Goal: Information Seeking & Learning: Find specific fact

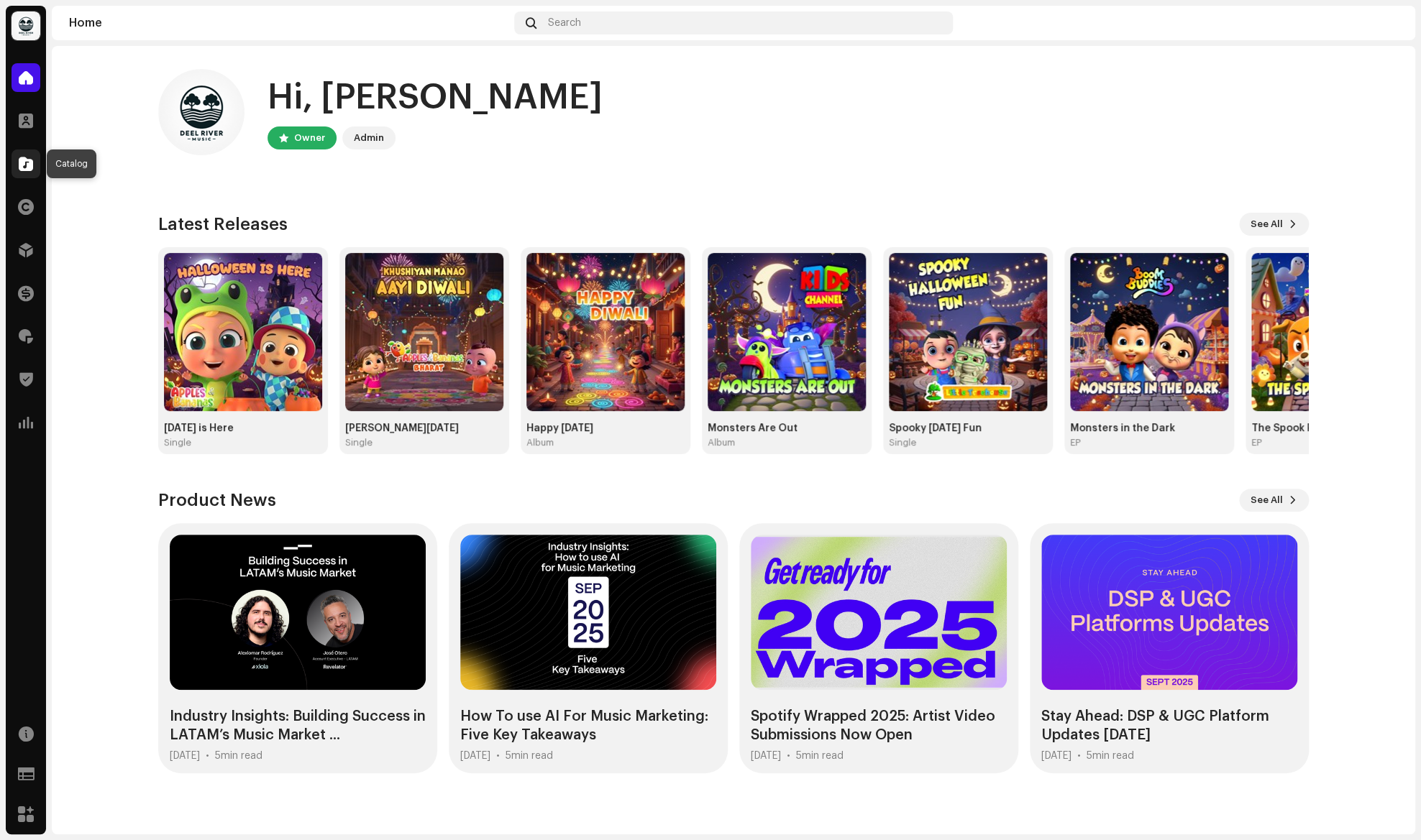
click at [27, 172] on div at bounding box center [26, 164] width 29 height 29
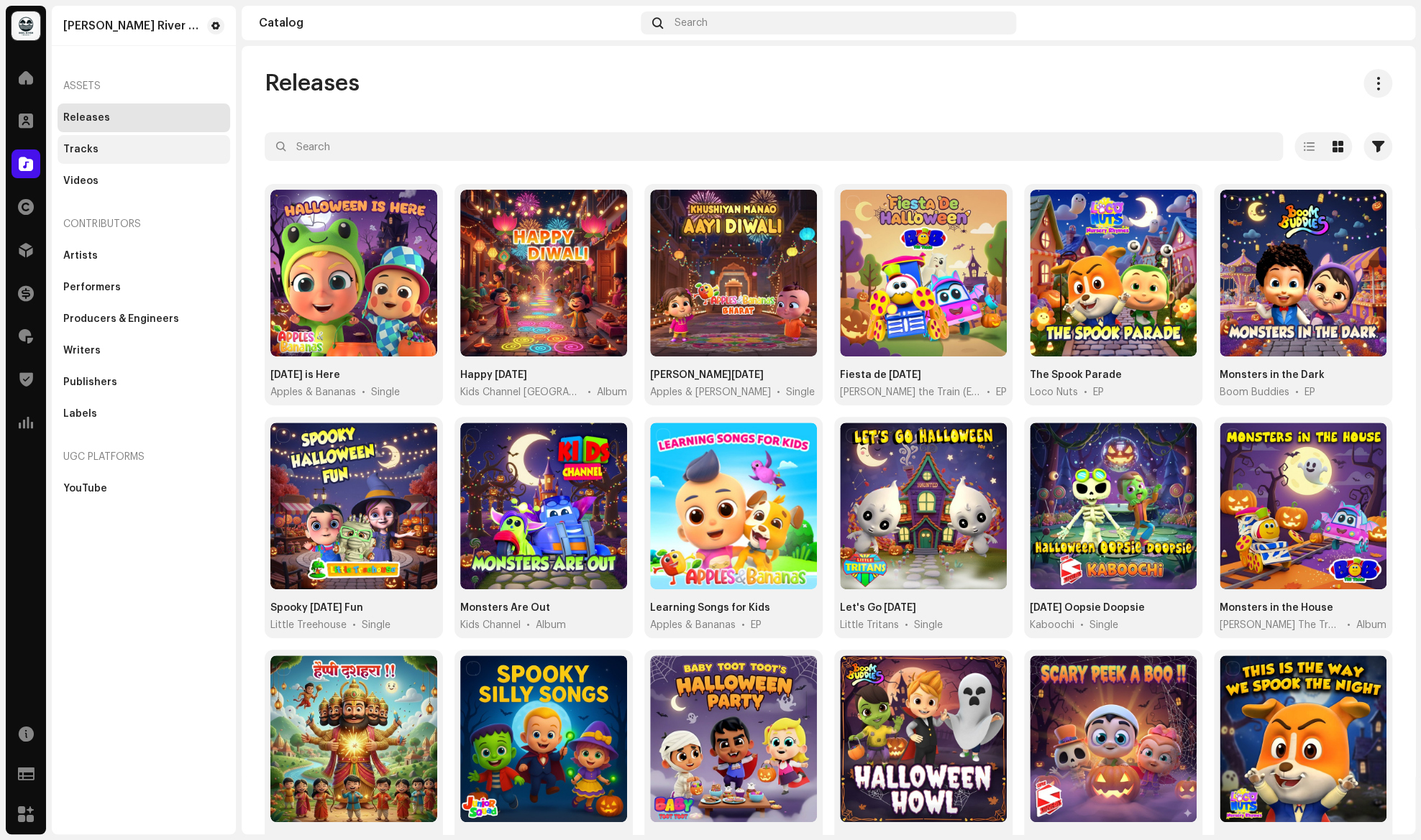
click at [129, 146] on div "Tracks" at bounding box center [143, 149] width 161 height 12
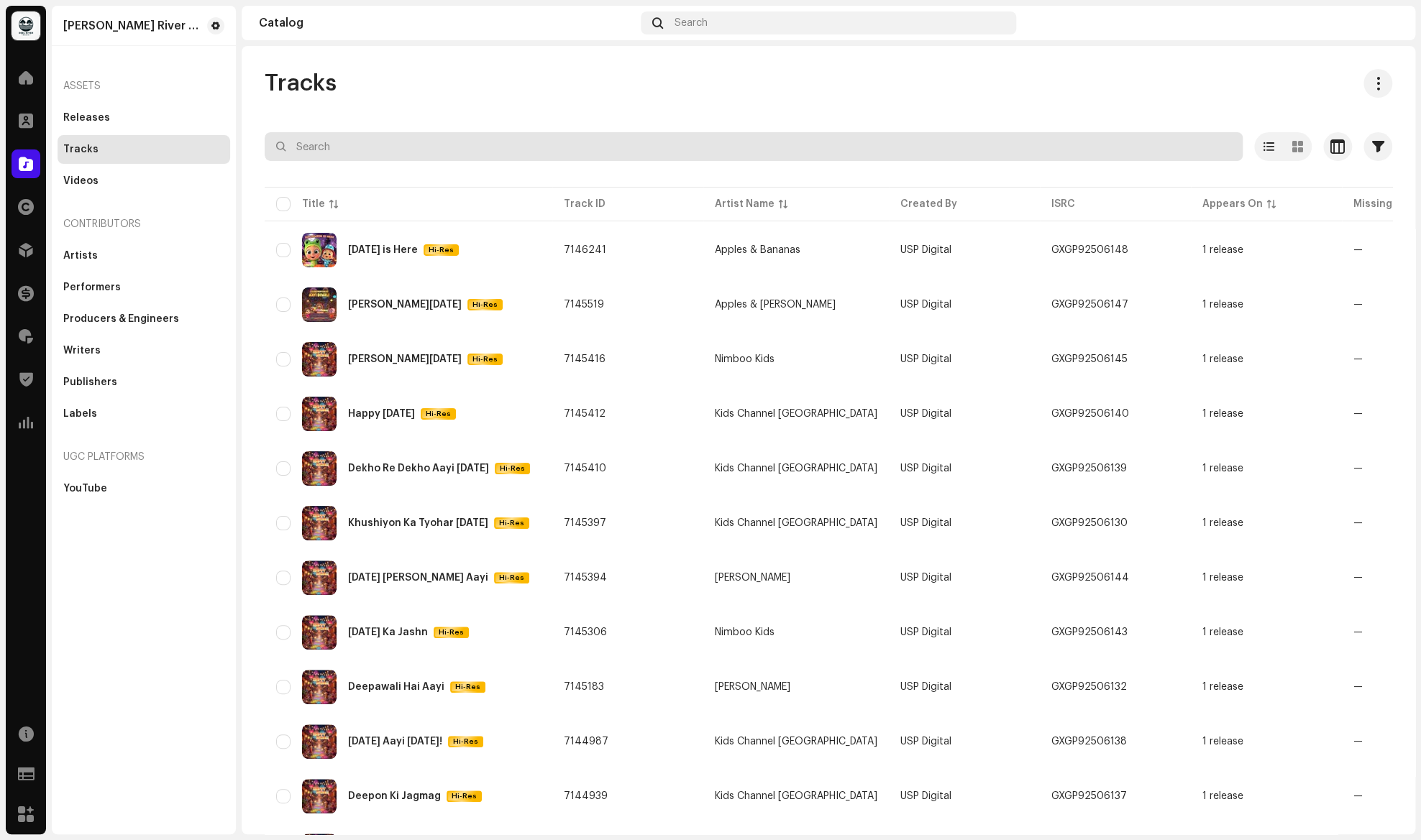
click at [361, 147] on input "text" at bounding box center [753, 146] width 978 height 29
type input "MISTER SUN"
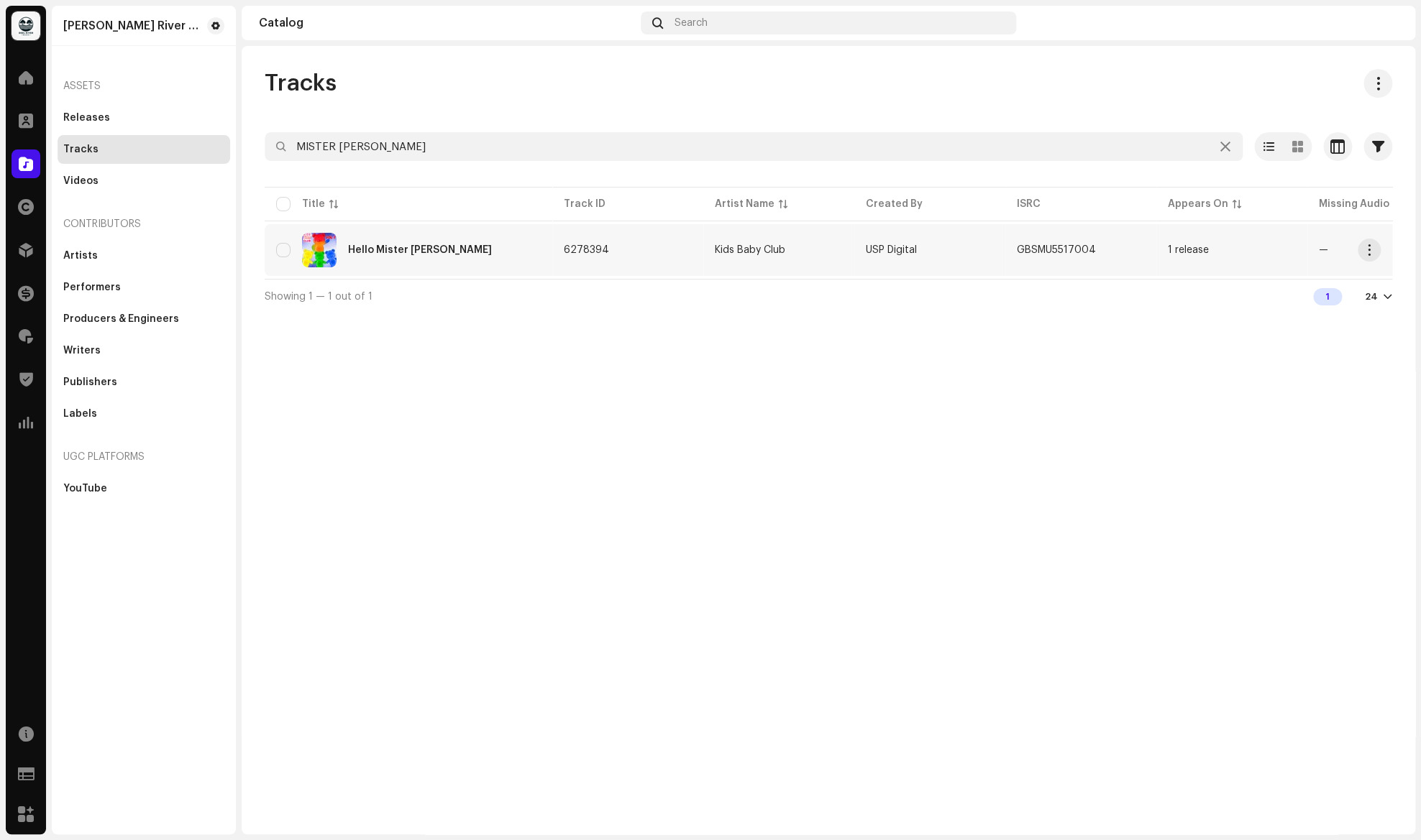
click at [430, 252] on div "Hello Mister Sun" at bounding box center [408, 250] width 264 height 34
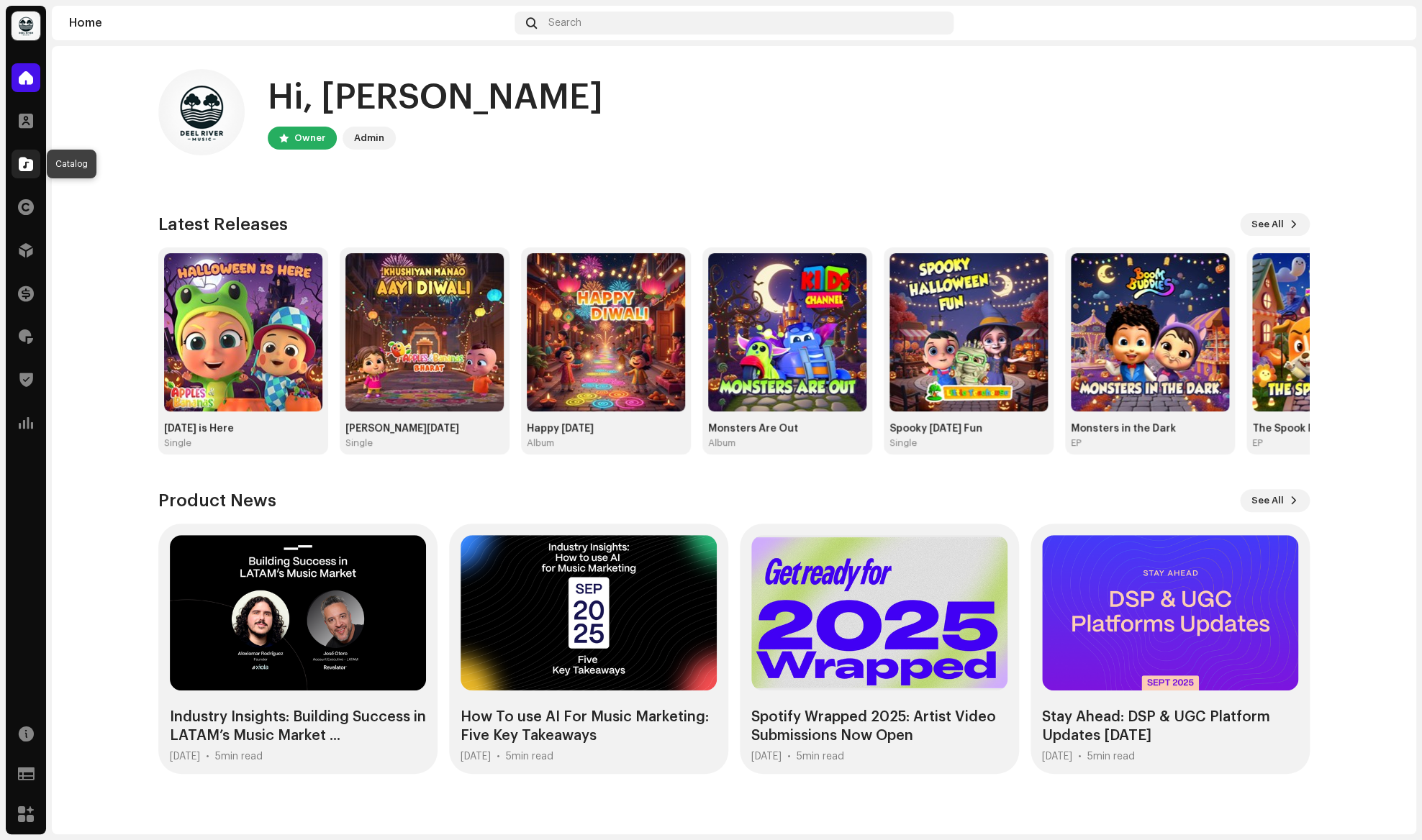
click at [28, 172] on div at bounding box center [26, 164] width 29 height 29
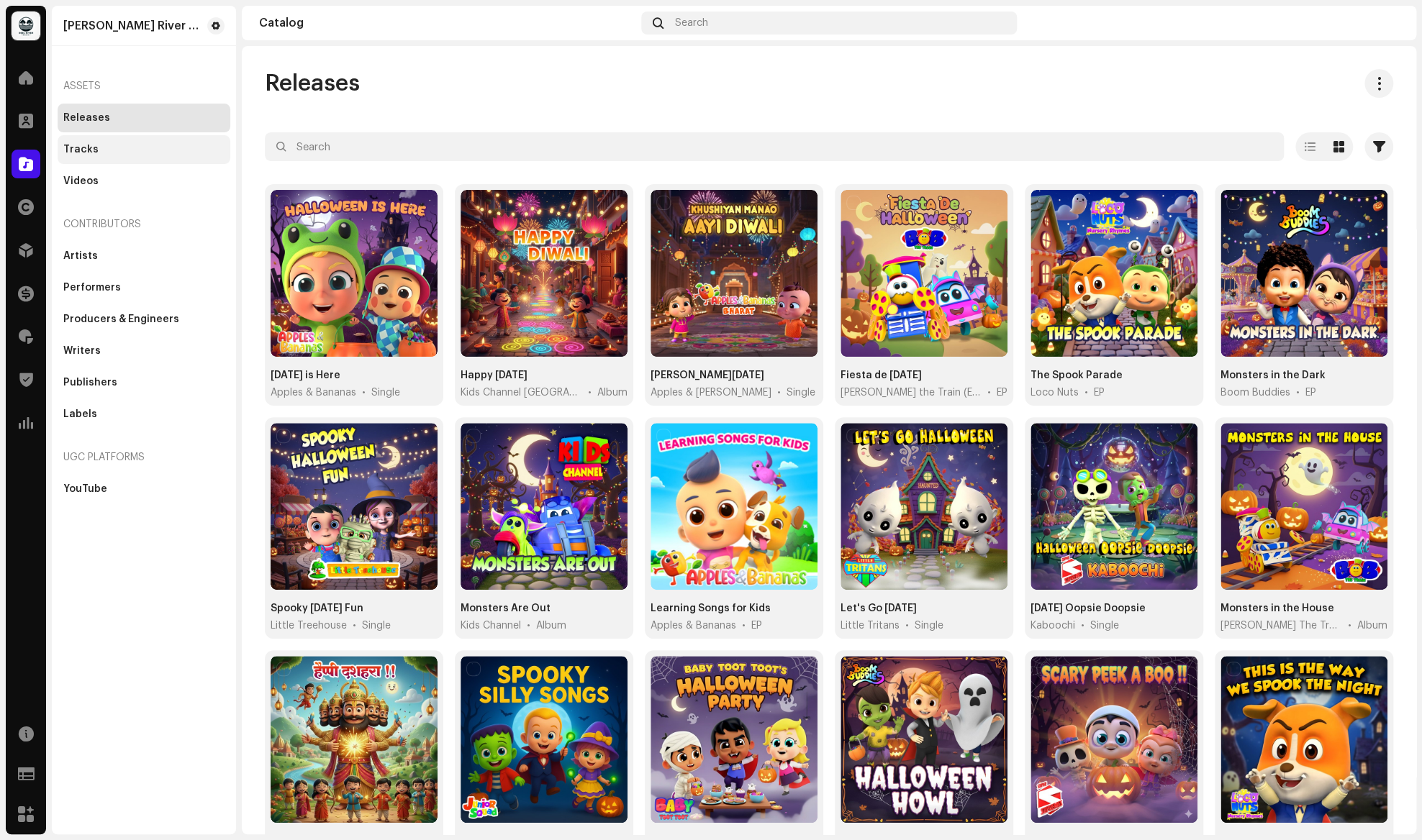
click at [95, 155] on div "Tracks" at bounding box center [143, 149] width 161 height 12
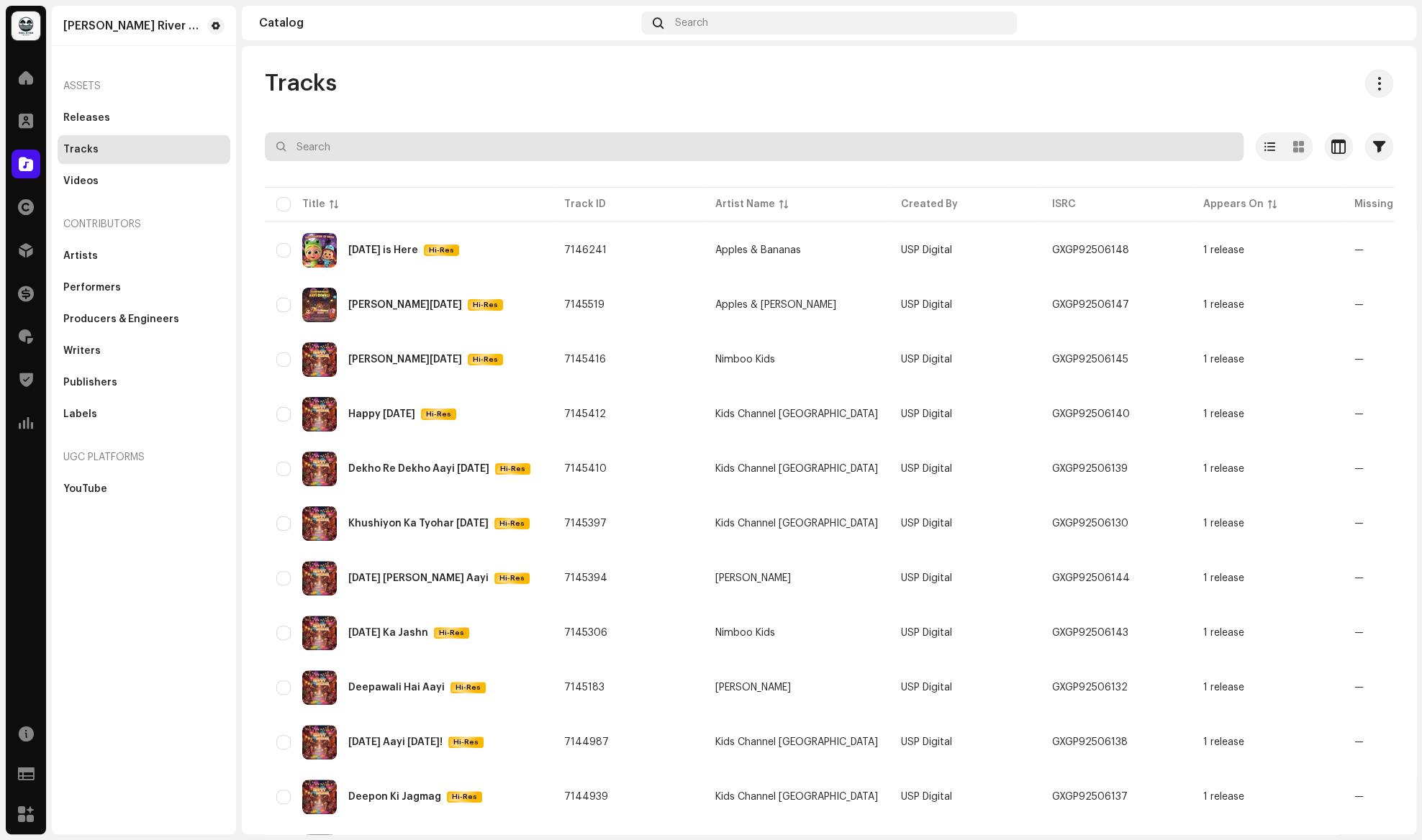
click at [352, 138] on input "text" at bounding box center [754, 147] width 979 height 29
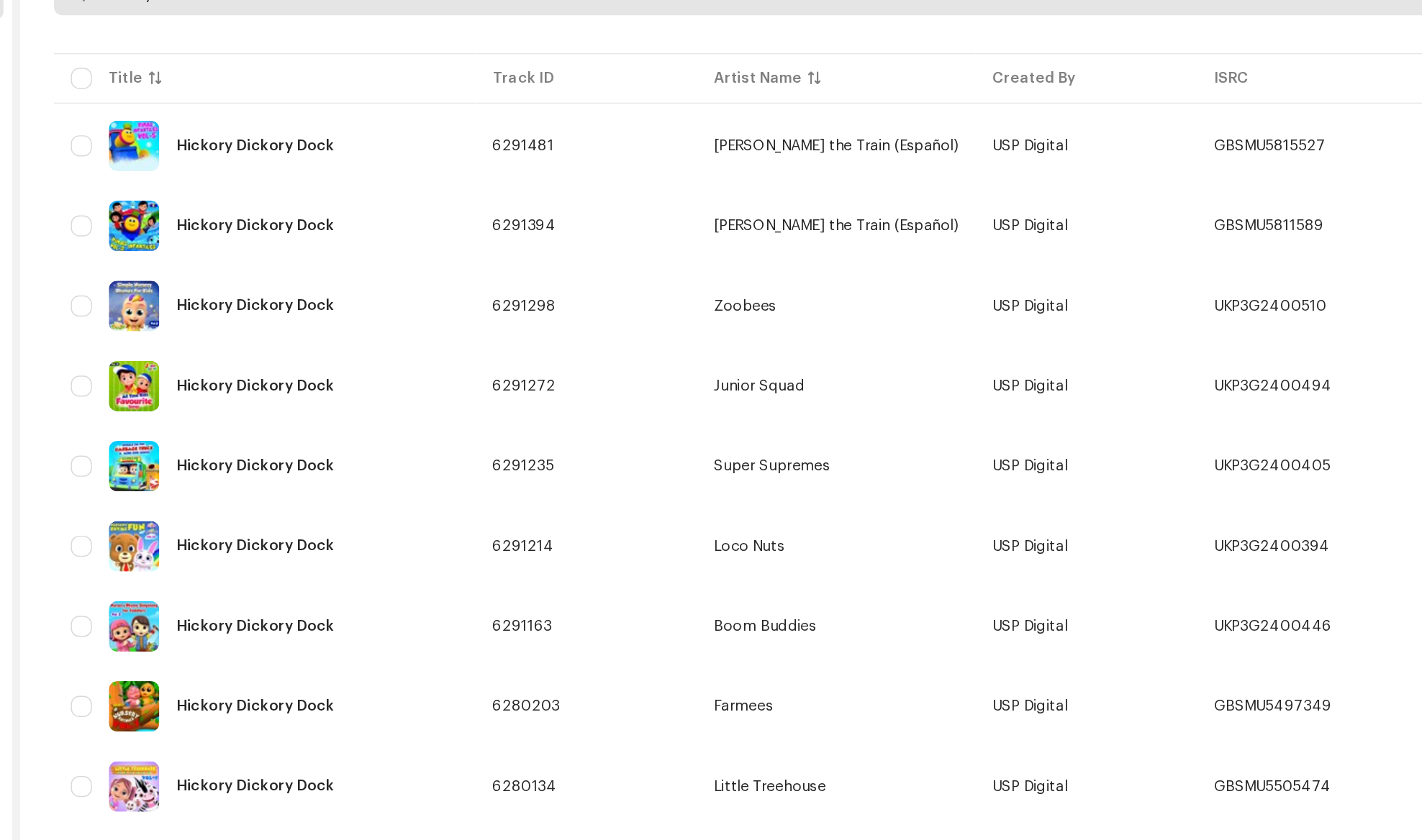
type input "hickory"
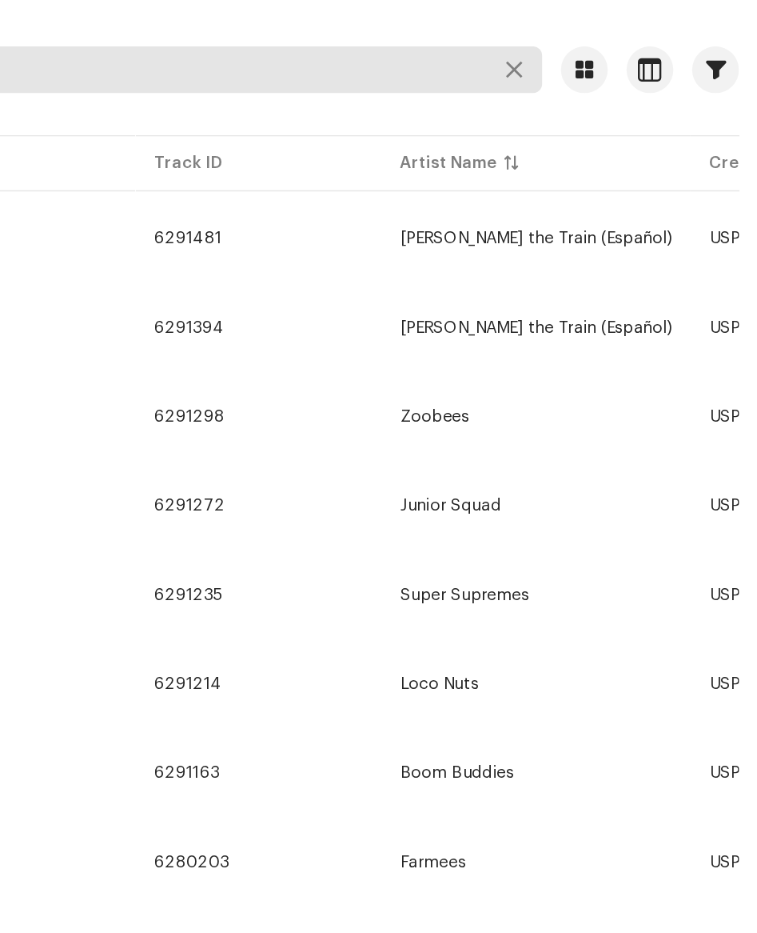
click at [405, 214] on input "hickory" at bounding box center [311, 215] width 597 height 32
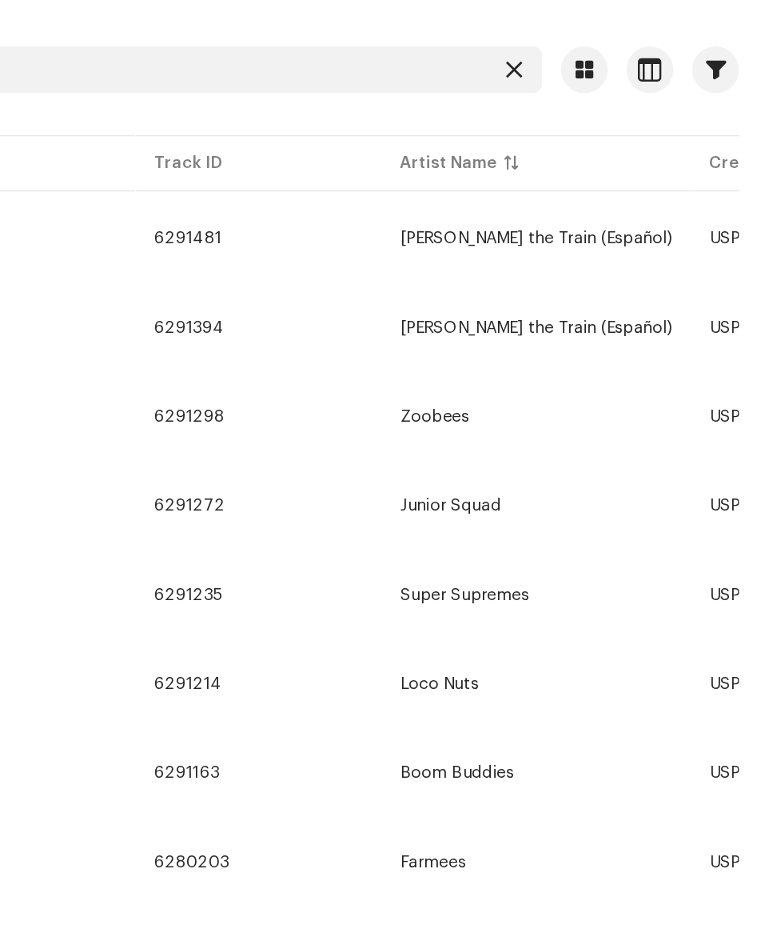
click at [590, 217] on icon at bounding box center [590, 215] width 11 height 13
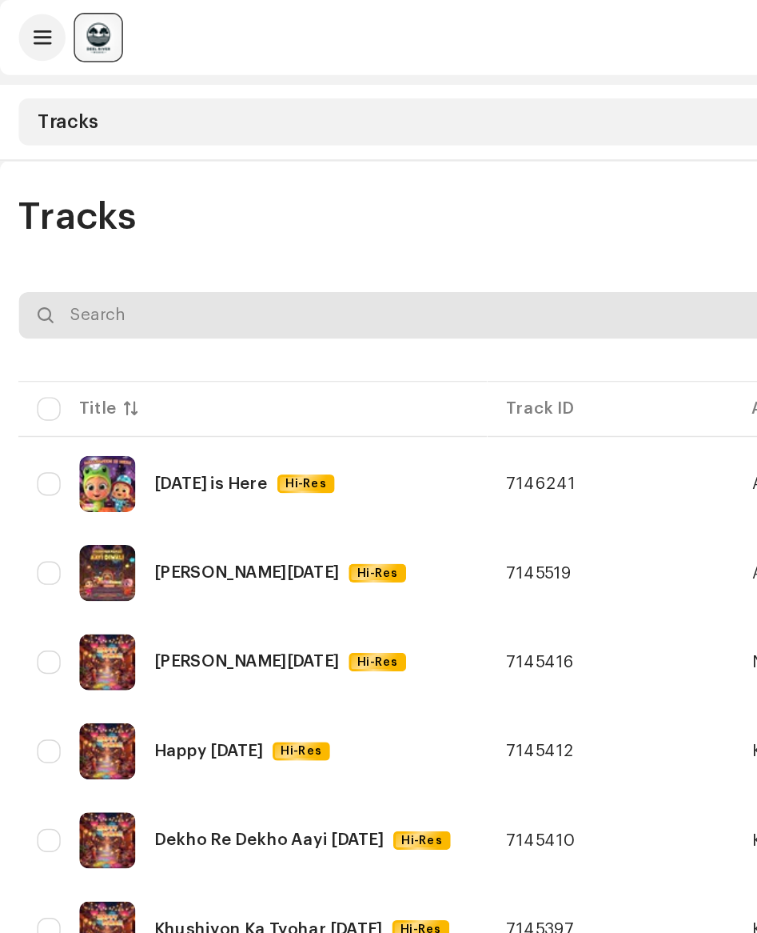
click at [94, 213] on input "text" at bounding box center [311, 215] width 597 height 32
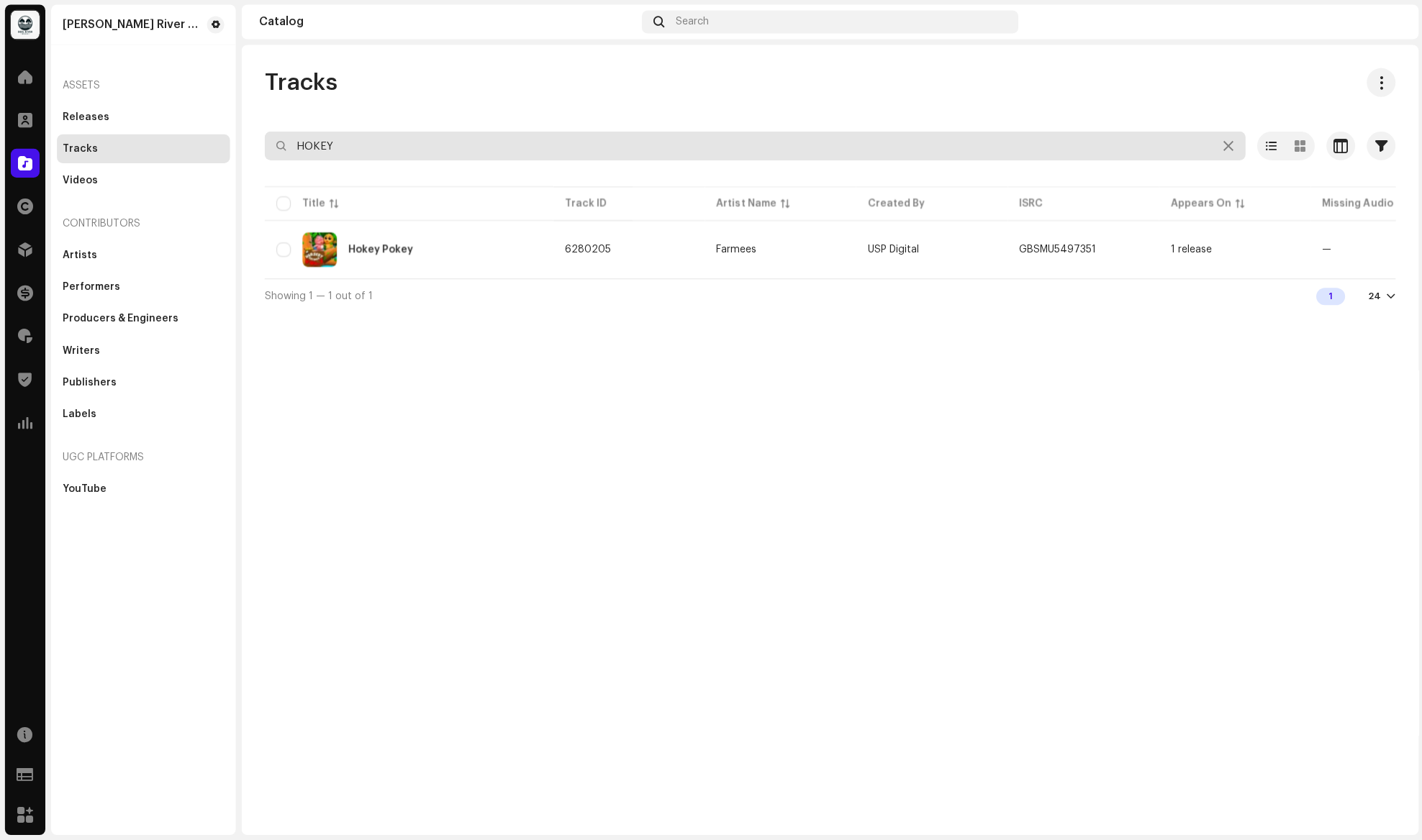
drag, startPoint x: 311, startPoint y: 147, endPoint x: 326, endPoint y: 133, distance: 20.5
click at [311, 147] on input "HOKEY" at bounding box center [754, 147] width 979 height 29
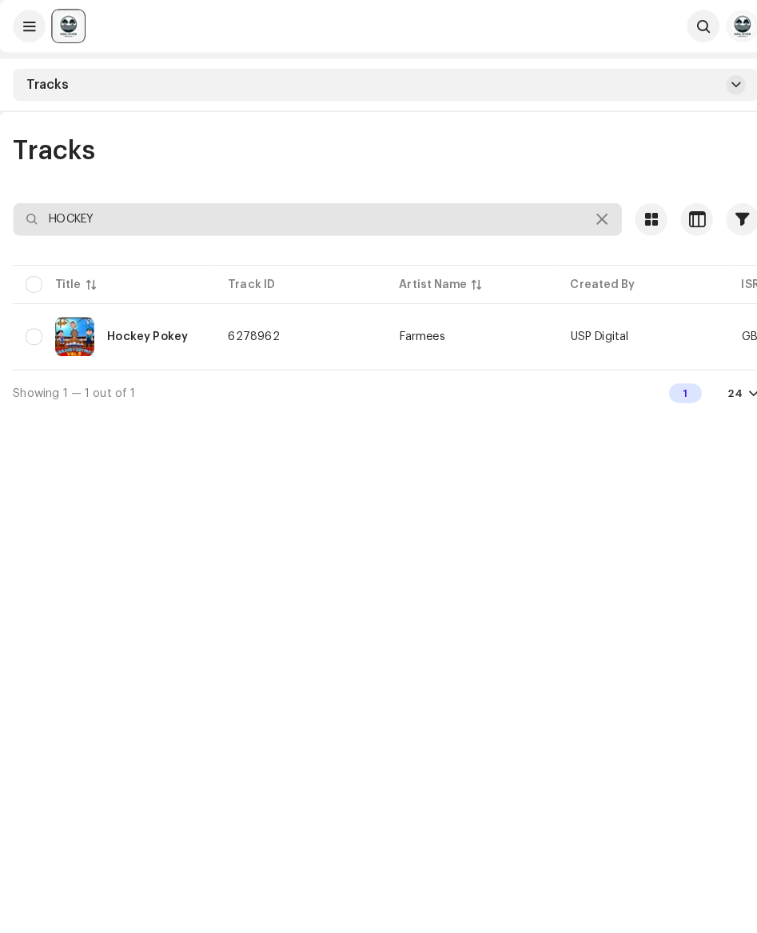
drag, startPoint x: 154, startPoint y: 211, endPoint x: -13, endPoint y: 218, distance: 166.5
click at [13, 218] on input "HOCKEY" at bounding box center [311, 215] width 597 height 32
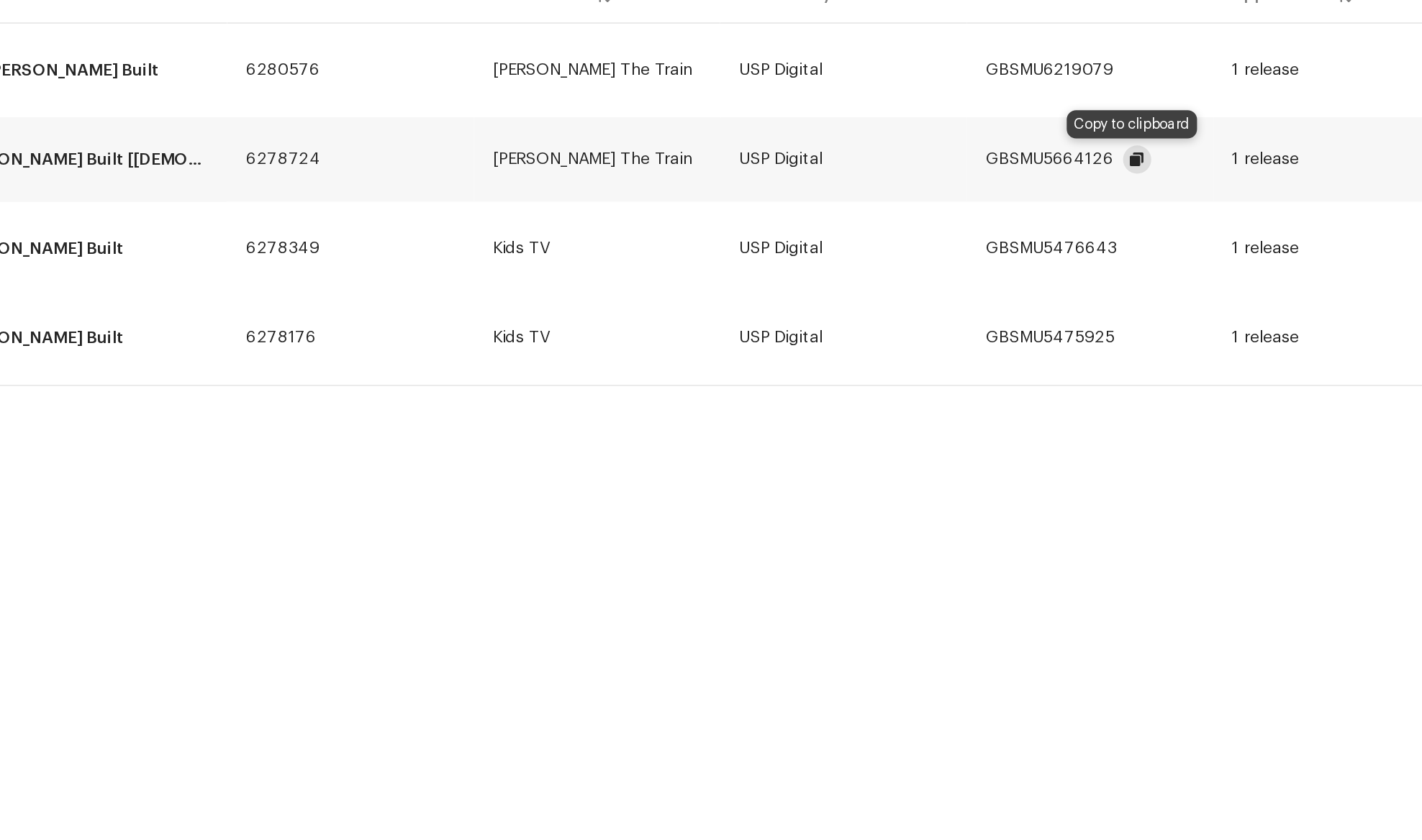
type input "house jack"
click at [681, 303] on button "button" at bounding box center [1110, 305] width 17 height 17
